Goal: Navigation & Orientation: Find specific page/section

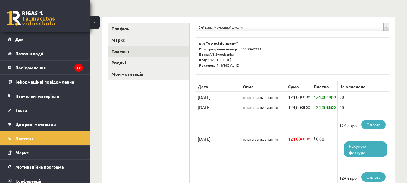
scroll to position [84, 0]
click at [52, 53] on link "Поточні події" at bounding box center [45, 53] width 75 height 14
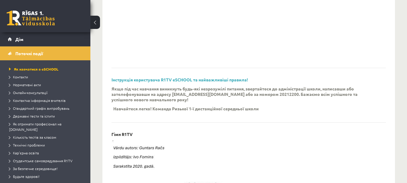
scroll to position [169, 0]
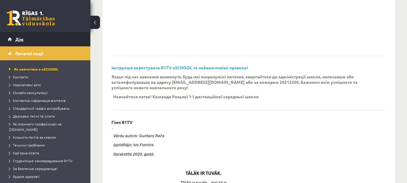
click at [10, 38] on link "Дім" at bounding box center [45, 39] width 75 height 14
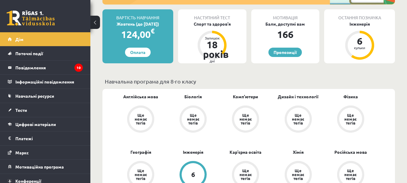
scroll to position [145, 0]
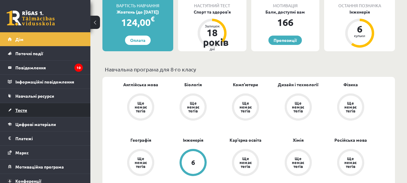
click at [62, 109] on link "Тести" at bounding box center [45, 110] width 75 height 14
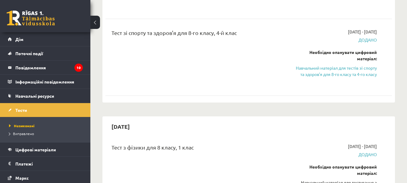
scroll to position [1303, 0]
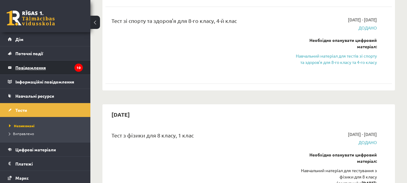
click at [68, 69] on legend "Повідомлення 10" at bounding box center [49, 68] width 68 height 14
